Goal: Information Seeking & Learning: Learn about a topic

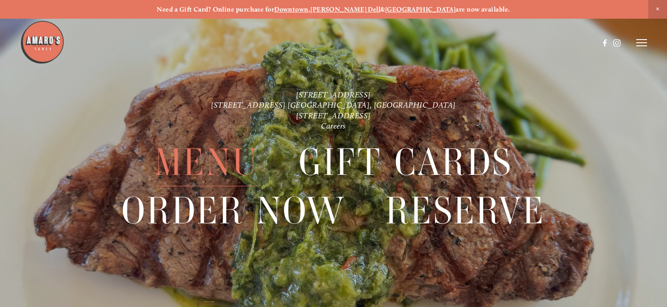
click at [226, 160] on span "Menu" at bounding box center [206, 162] width 104 height 48
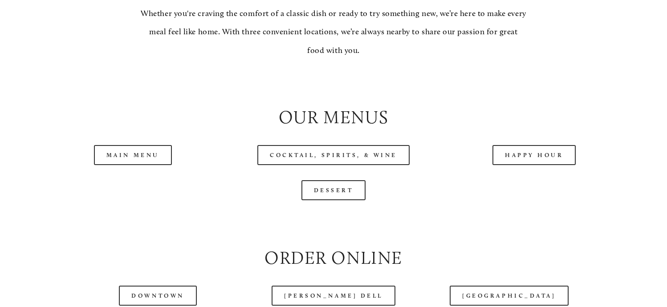
scroll to position [852, 0]
click at [132, 154] on link "Main Menu" at bounding box center [133, 155] width 78 height 20
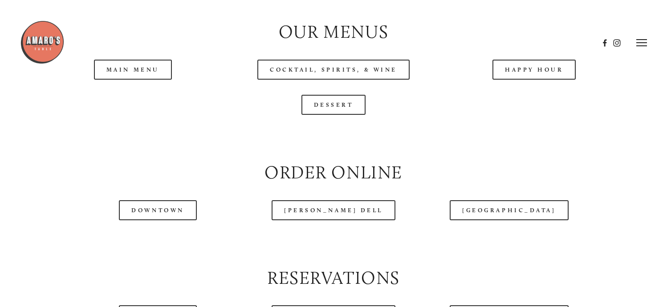
scroll to position [935, 0]
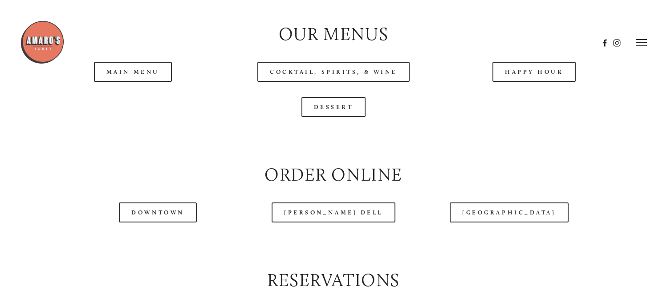
click at [292, 66] on header "Menu Order Now Visit Gallery 0" at bounding box center [333, 43] width 627 height 86
click at [304, 67] on header "Menu Order Now Visit Gallery 0" at bounding box center [333, 43] width 627 height 86
click at [426, 45] on div at bounding box center [309, 43] width 579 height 46
click at [373, 72] on header "Menu Order Now Visit Gallery 0" at bounding box center [333, 43] width 627 height 86
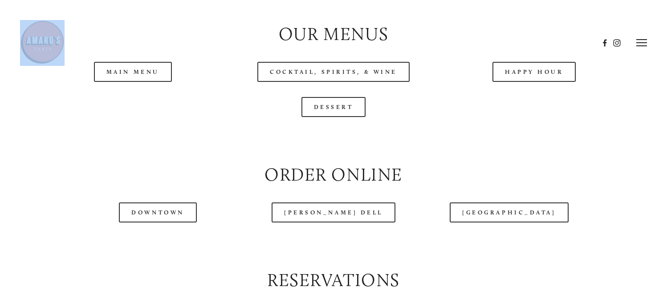
drag, startPoint x: 373, startPoint y: 72, endPoint x: 367, endPoint y: 71, distance: 5.9
click at [372, 72] on header "Menu Order Now Visit Gallery 0" at bounding box center [333, 43] width 627 height 86
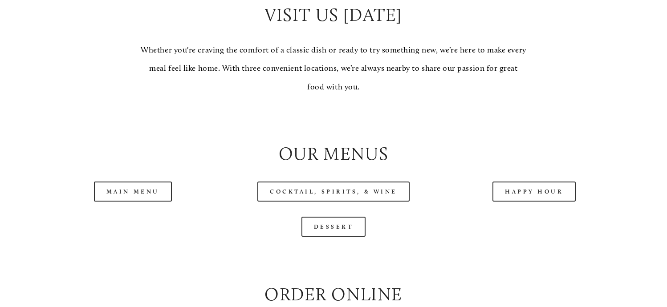
scroll to position [841, 0]
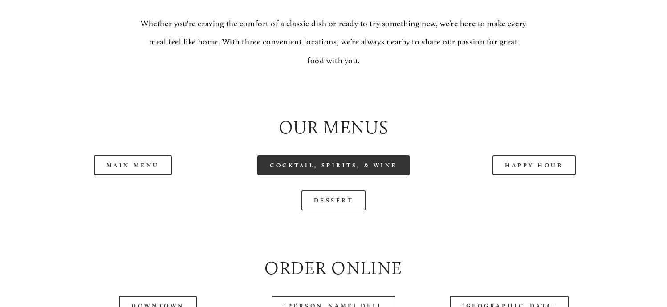
click at [327, 168] on link "Cocktail, Spirits, & Wine" at bounding box center [333, 165] width 152 height 20
